Goal: Task Accomplishment & Management: Manage account settings

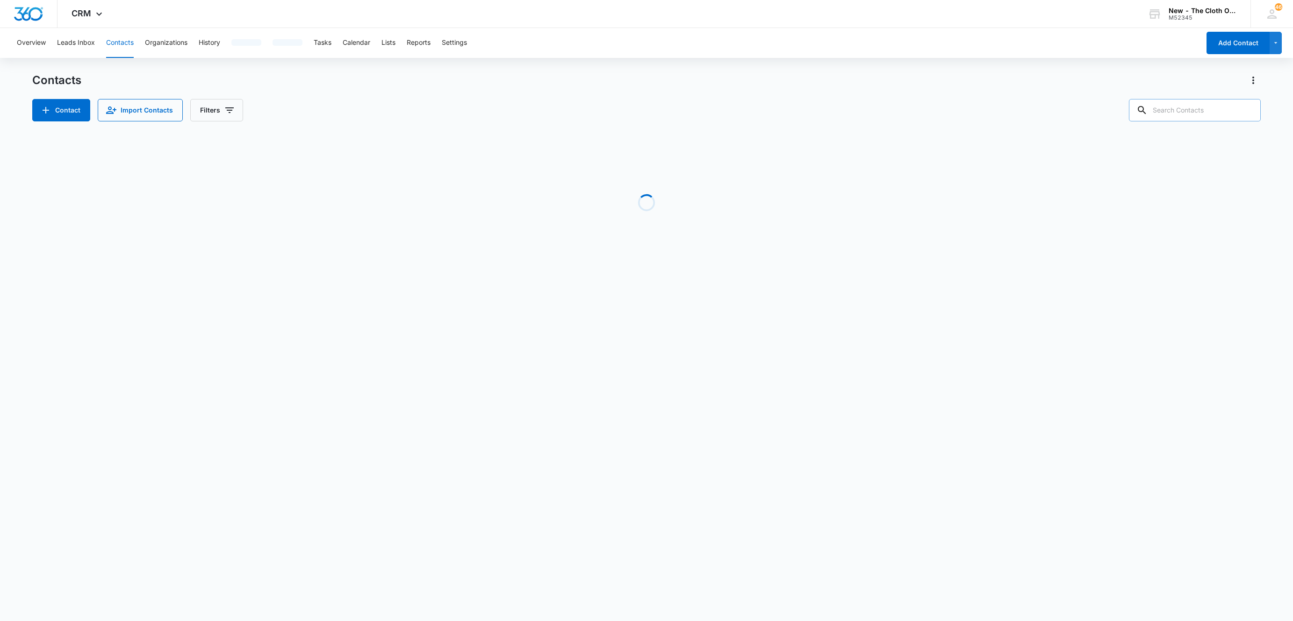
click at [1247, 114] on div at bounding box center [1247, 110] width 15 height 22
click at [1227, 108] on input "text" at bounding box center [1194, 110] width 132 height 22
paste input "[PERSON_NAME]"
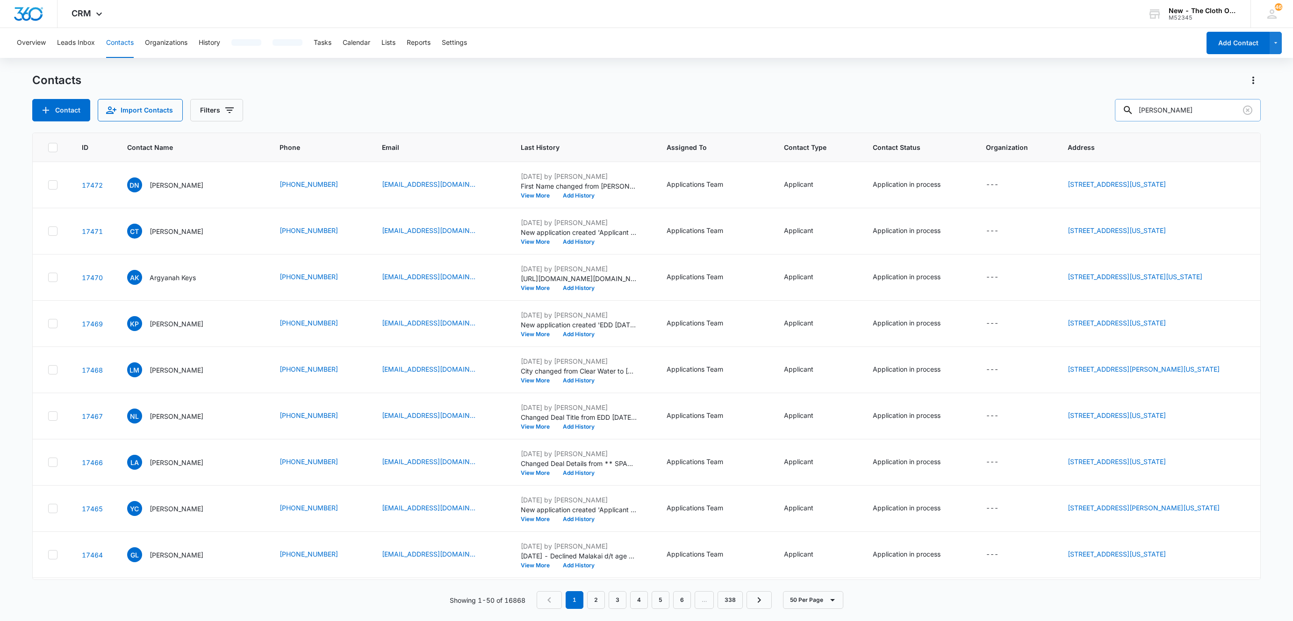
type input "[PERSON_NAME]"
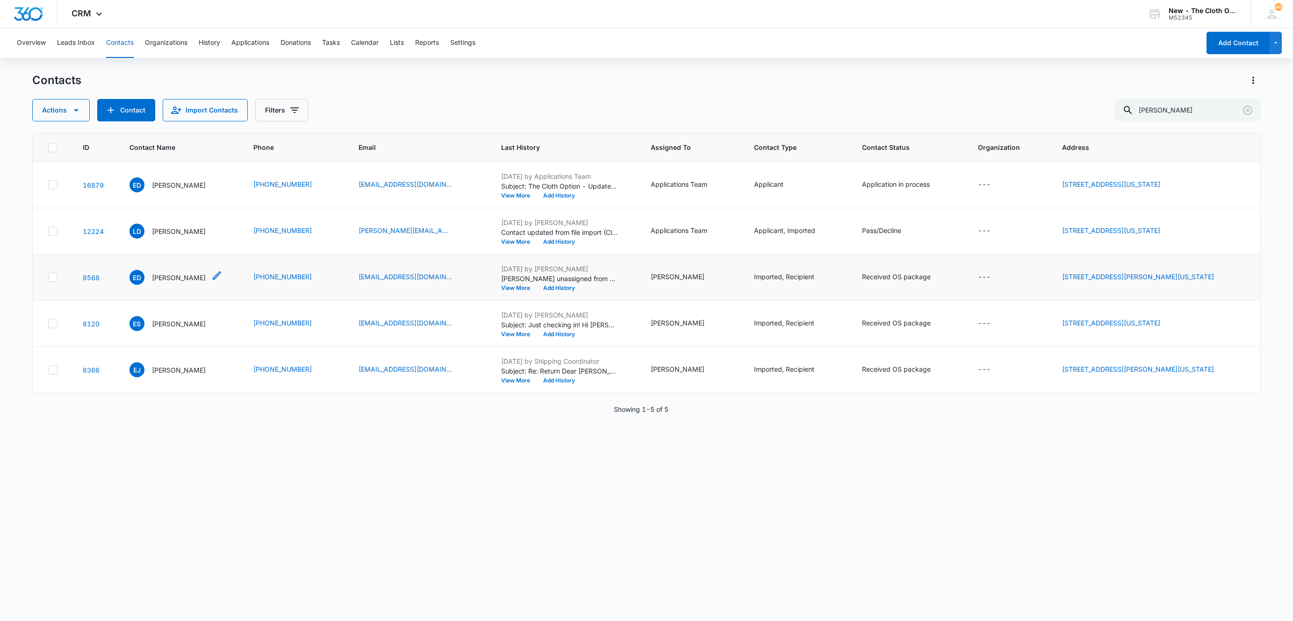
click at [213, 275] on icon "Contact Name - Elizabeth Davis - Select to Edit Field" at bounding box center [217, 275] width 8 height 8
click at [198, 204] on input "[PERSON_NAME]" at bounding box center [175, 199] width 118 height 22
click at [181, 202] on input "[PERSON_NAME] - [GEOGRAPHIC_DATA]" at bounding box center [175, 199] width 118 height 22
type input "[PERSON_NAME] ([GEOGRAPHIC_DATA])"
click at [216, 249] on button "Save" at bounding box center [230, 248] width 28 height 18
